Goal: Check status: Check status

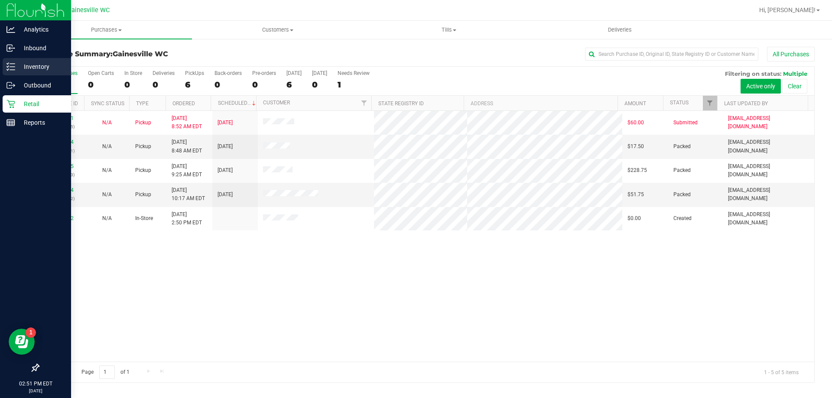
click at [13, 72] on div "Inventory" at bounding box center [37, 66] width 68 height 17
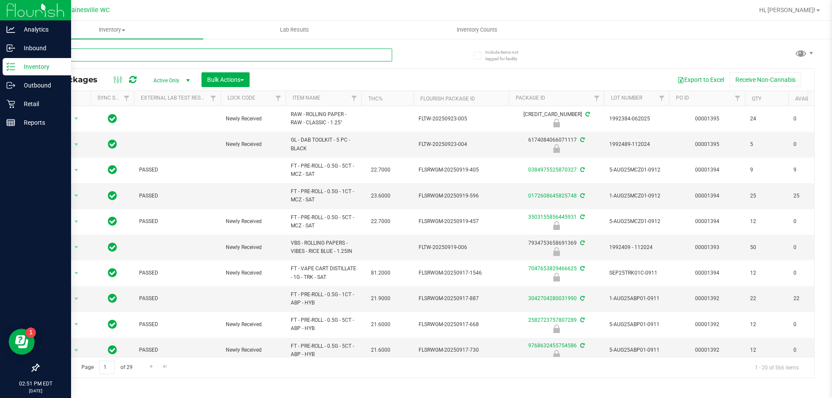
click at [162, 52] on input "text" at bounding box center [215, 55] width 354 height 13
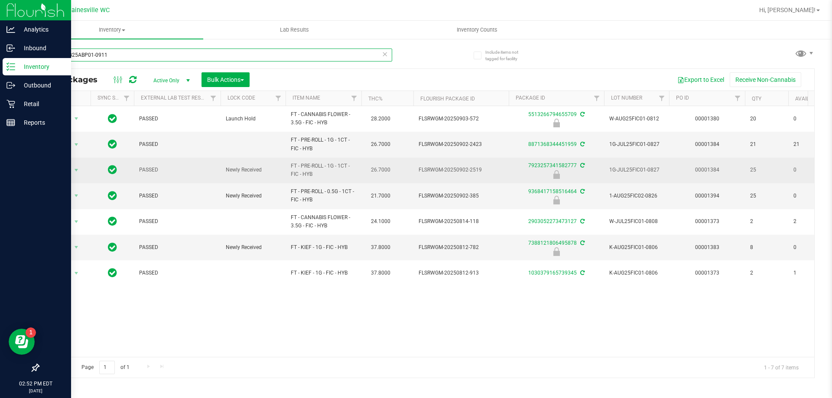
type input "fic1-AUG25ABP01-0911"
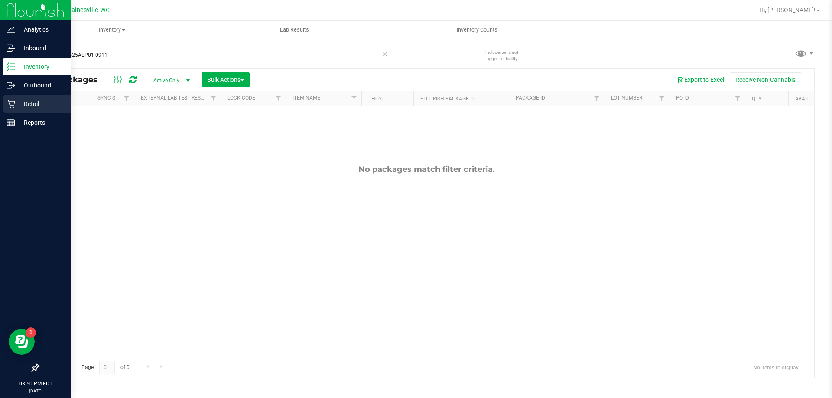
click at [21, 97] on div "Retail" at bounding box center [37, 103] width 68 height 17
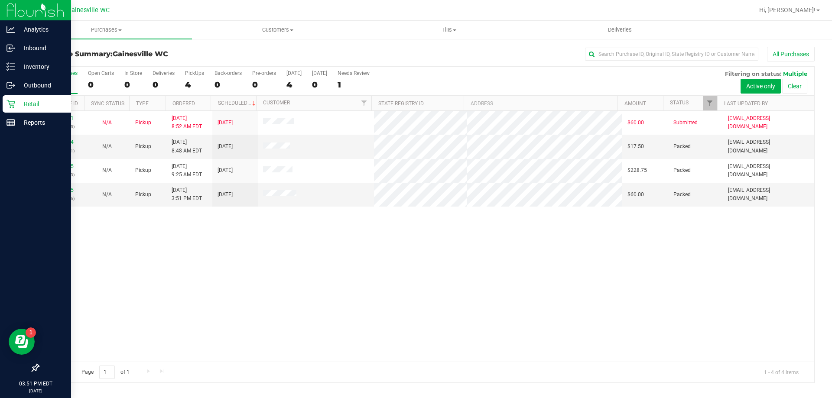
click at [296, 279] on div "11997171 (327243655) N/A Pickup [DATE] 8:52 AM EDT 9/24/2025 $60.00 Submitted […" at bounding box center [426, 236] width 775 height 251
click at [69, 141] on link "11997244" at bounding box center [61, 142] width 24 height 6
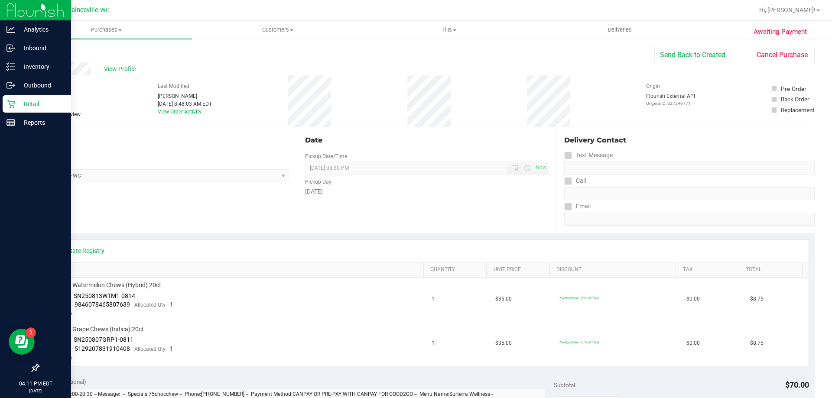
click at [22, 107] on p "Retail" at bounding box center [41, 104] width 52 height 10
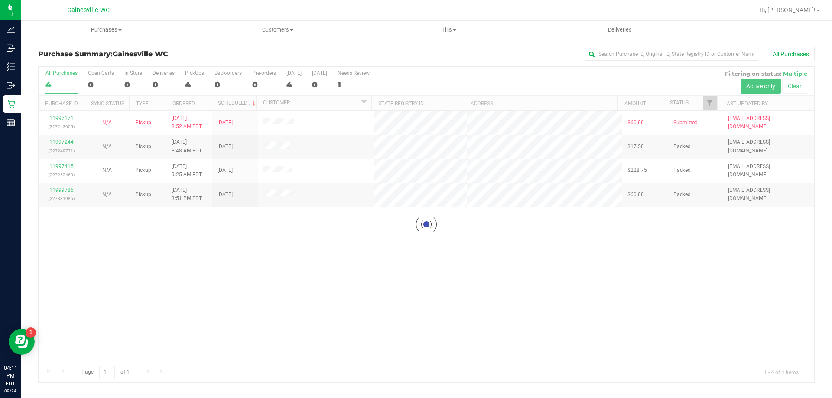
click at [495, 222] on div at bounding box center [426, 225] width 775 height 316
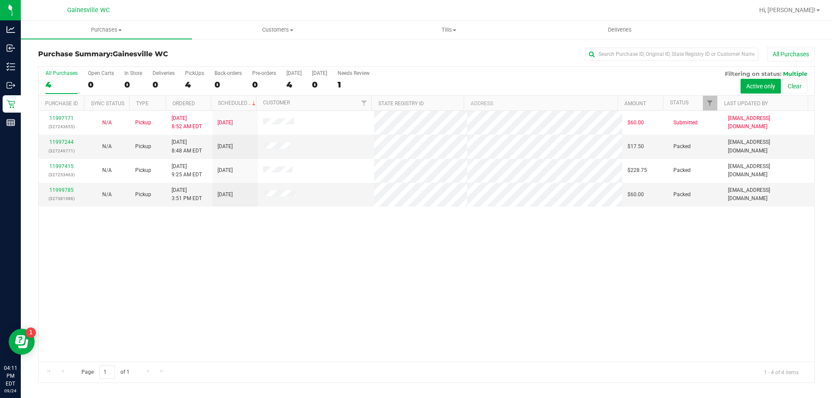
click at [489, 224] on div "11997171 (327243655) N/A Pickup [DATE] 8:52 AM EDT 9/24/2025 $60.00 Submitted […" at bounding box center [426, 236] width 775 height 251
click at [434, 248] on div "11997171 (327243655) N/A Pickup [DATE] 4:17 PM EDT 9/24/2025 $53.75 Packed [EMA…" at bounding box center [426, 236] width 775 height 251
drag, startPoint x: 367, startPoint y: 205, endPoint x: 307, endPoint y: 312, distance: 122.6
click at [307, 312] on div "11997171 (327243655) N/A Pickup [DATE] 4:17 PM EDT 9/24/2025 $53.75 Packed [EMA…" at bounding box center [426, 236] width 775 height 251
